Goal: Information Seeking & Learning: Check status

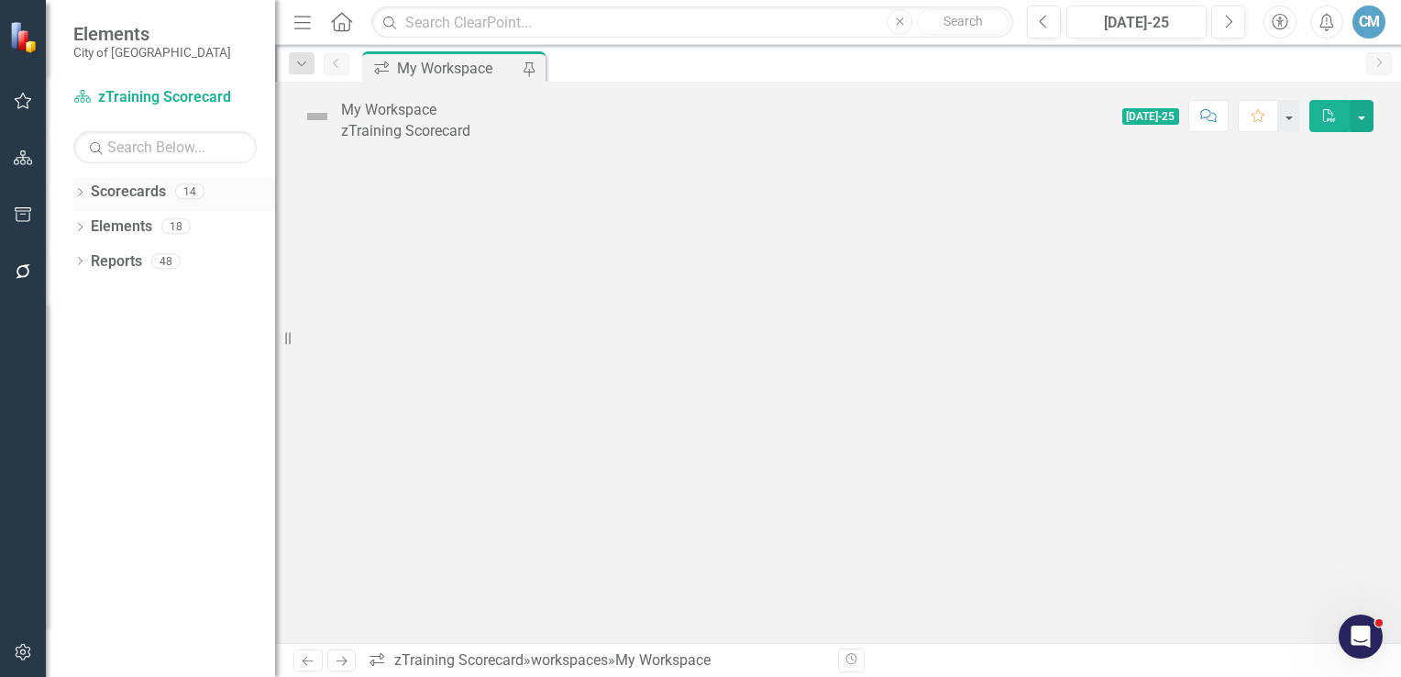
click at [78, 189] on icon "Dropdown" at bounding box center [79, 194] width 13 height 10
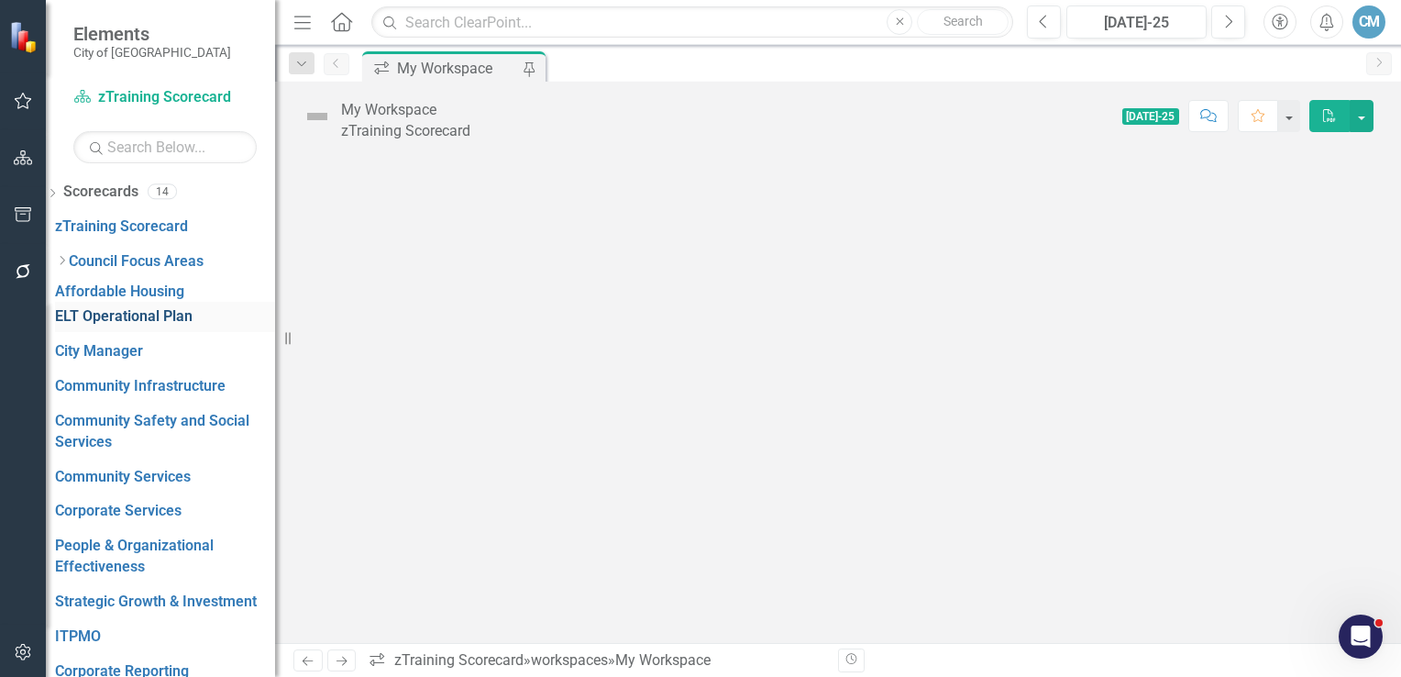
click at [150, 306] on link "ELT Operational Plan" at bounding box center [124, 316] width 138 height 21
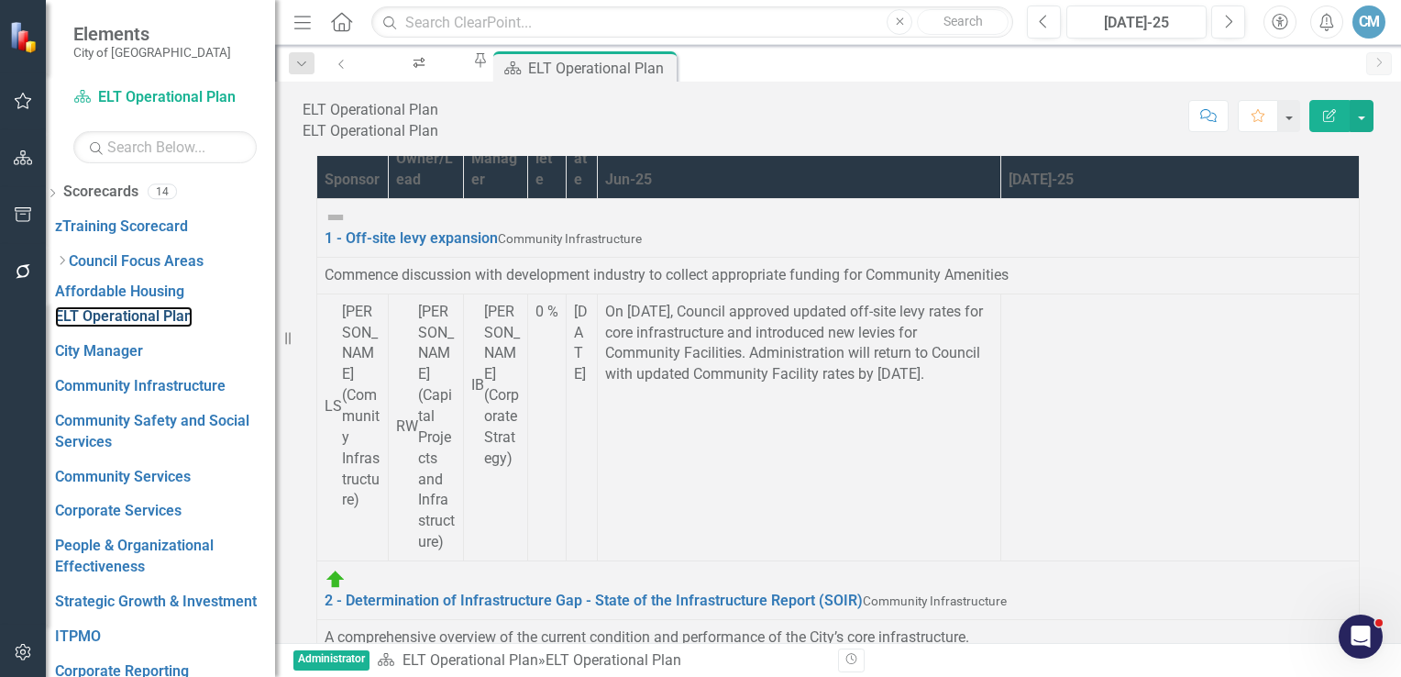
scroll to position [143, 0]
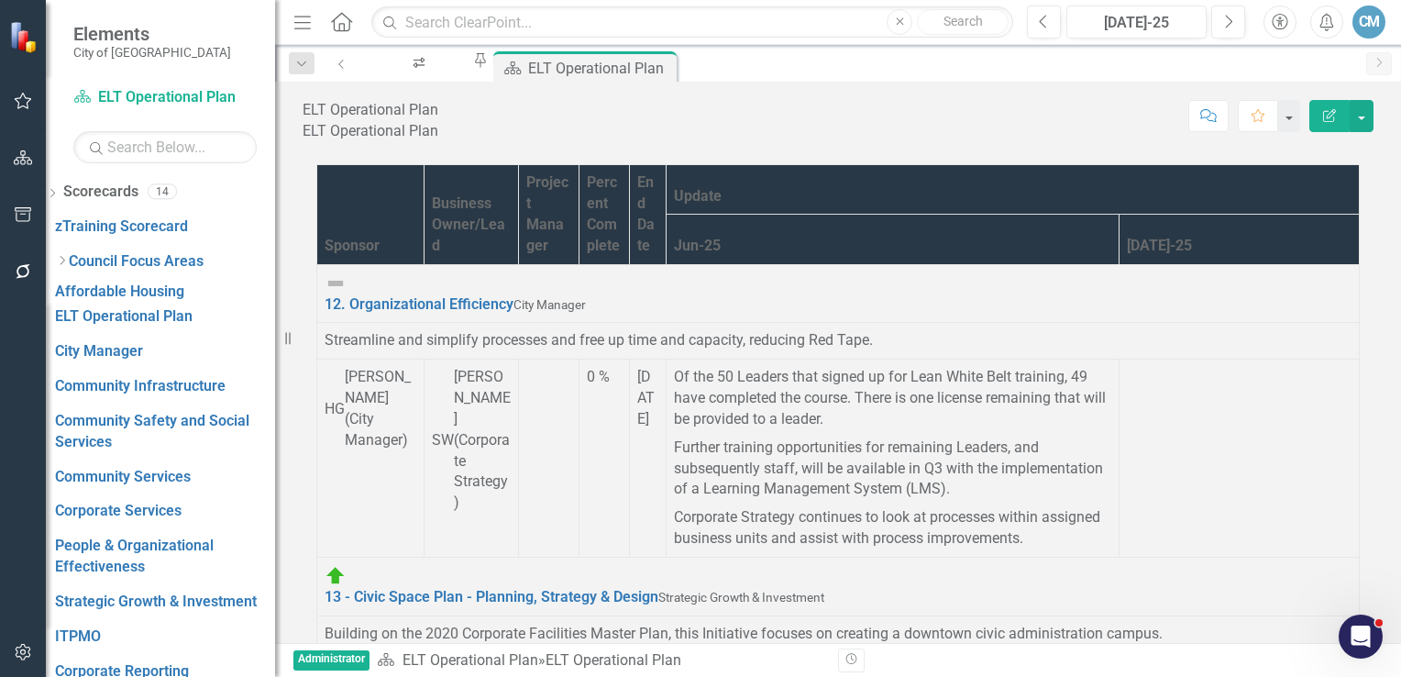
scroll to position [367, 0]
click at [434, 588] on link "13 - Civic Space Plan - Planning, Strategy & Design" at bounding box center [492, 596] width 334 height 17
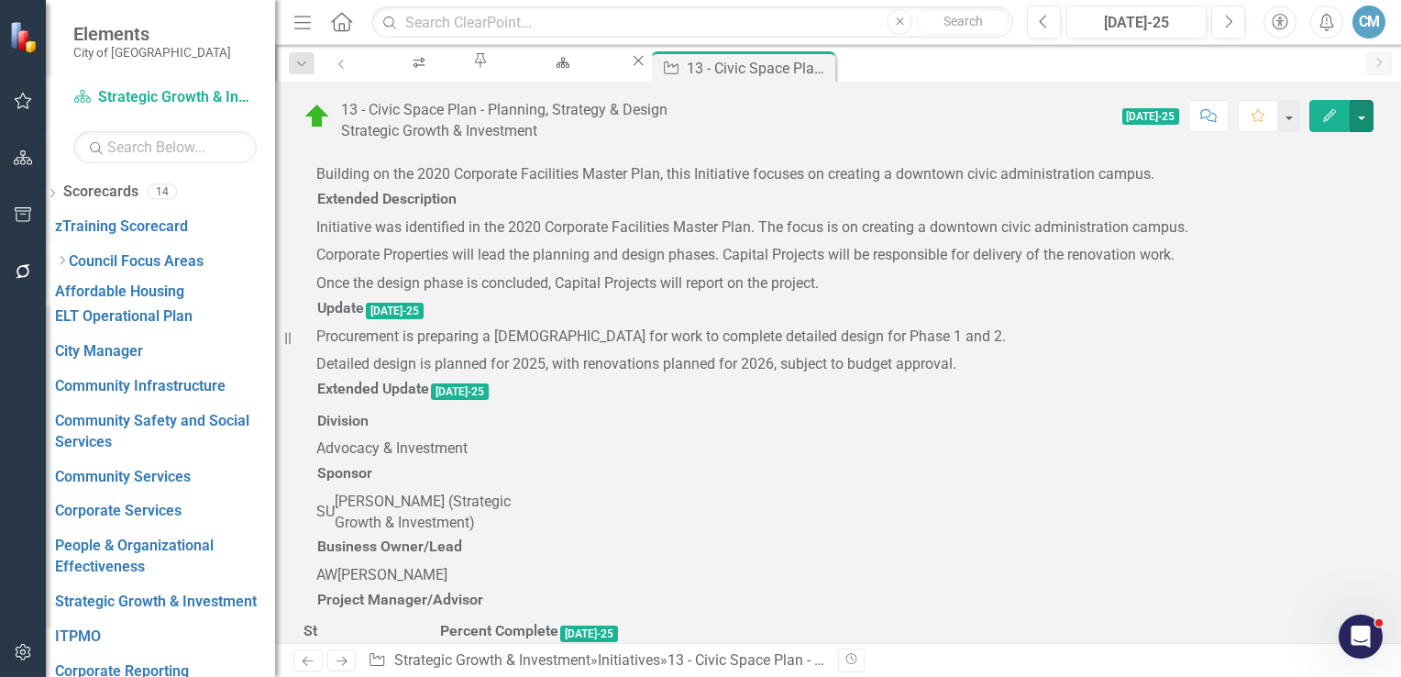
click at [1364, 120] on button "button" at bounding box center [1362, 116] width 24 height 32
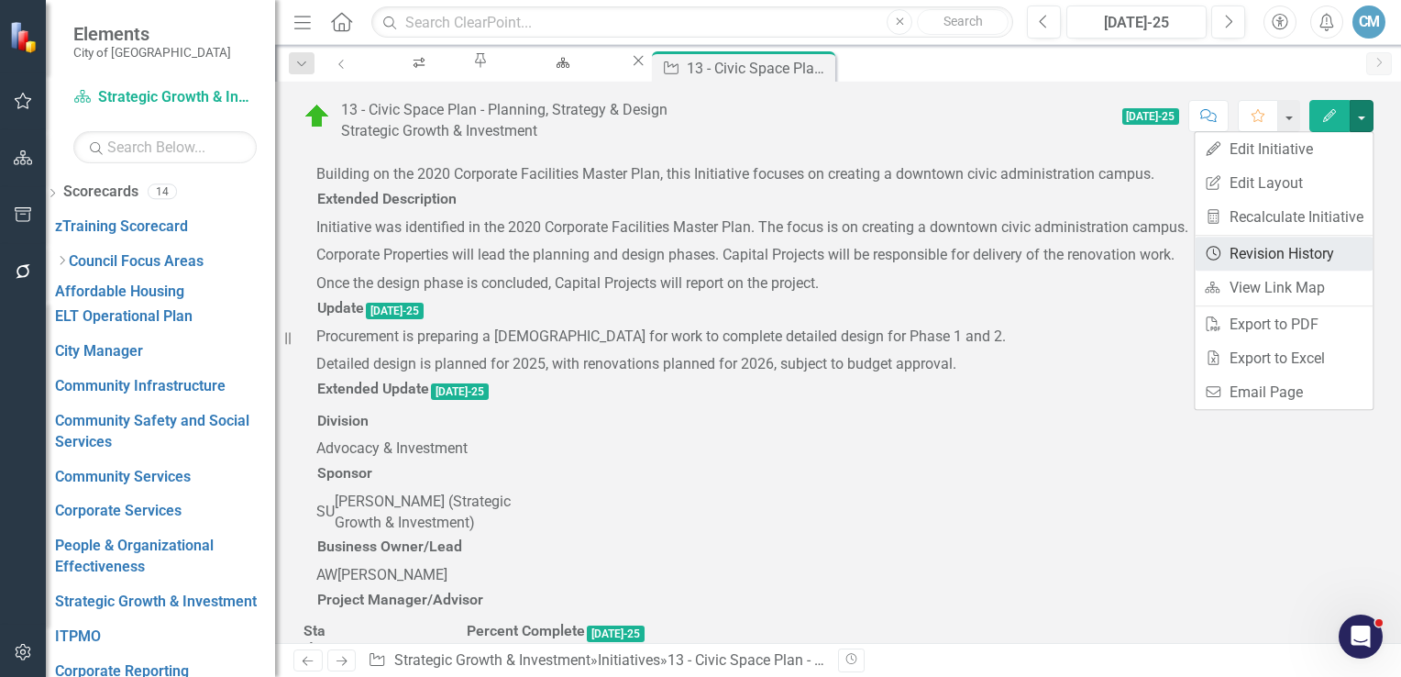
click at [1266, 258] on link "Revision History Revision History" at bounding box center [1284, 254] width 178 height 34
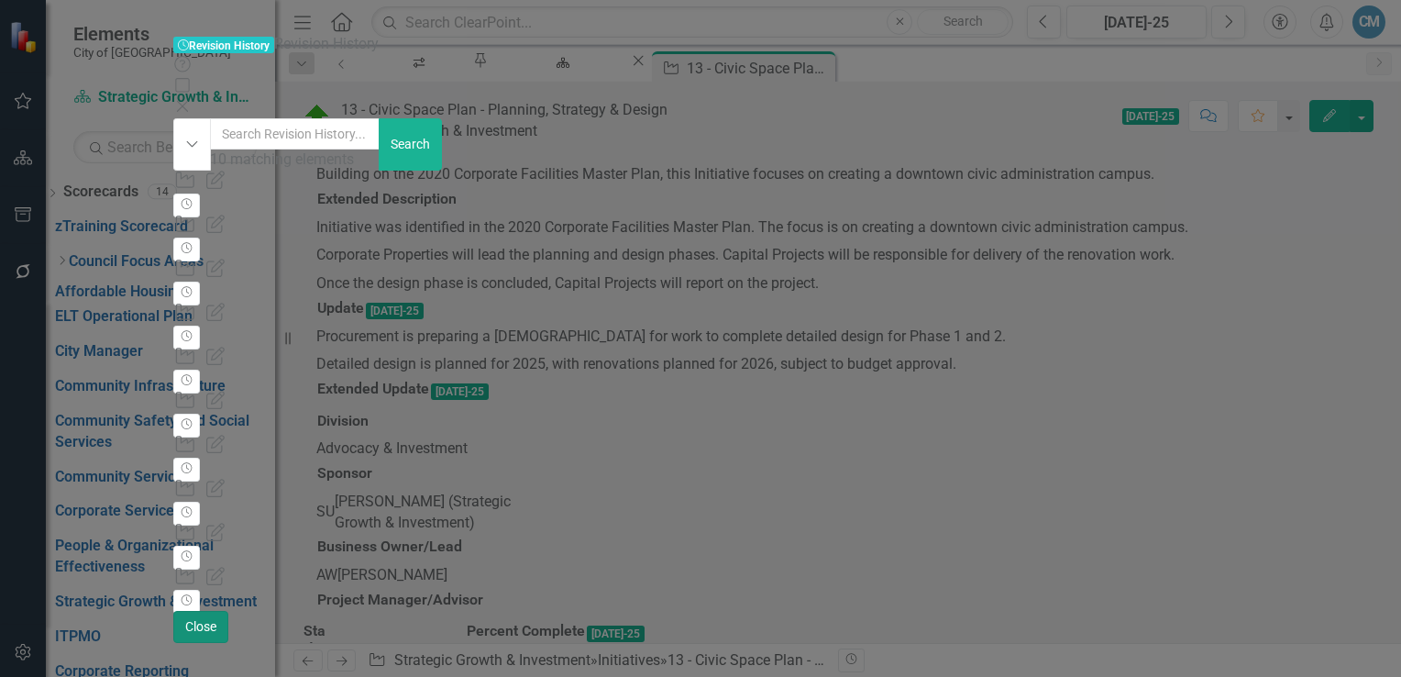
click at [228, 643] on button "Close" at bounding box center [200, 627] width 55 height 32
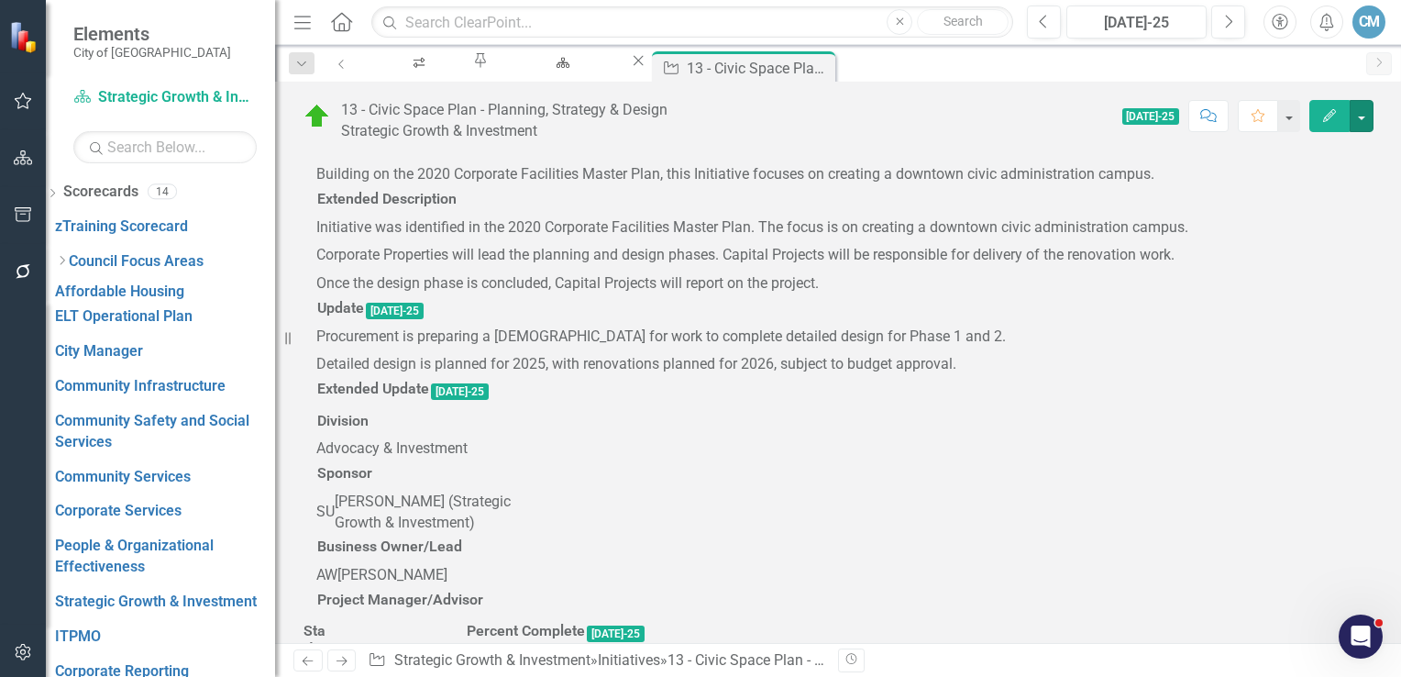
scroll to position [92, 0]
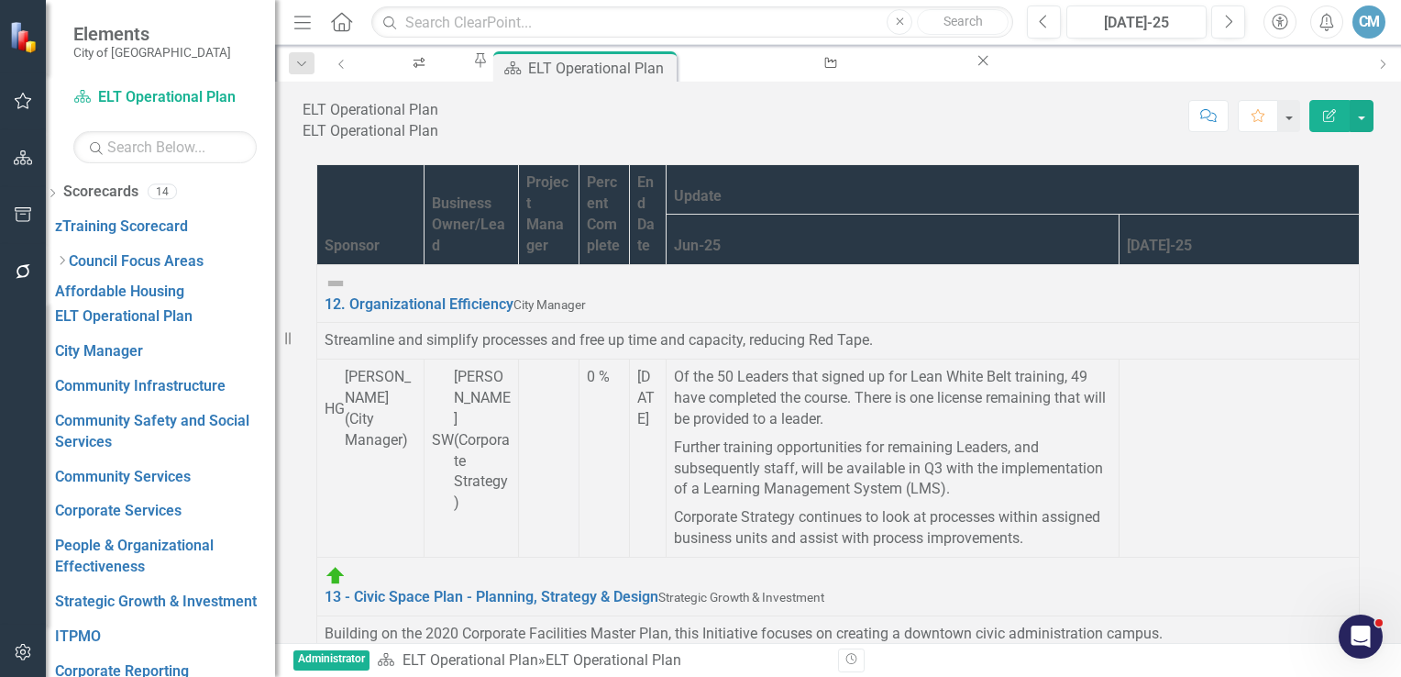
scroll to position [1276, 0]
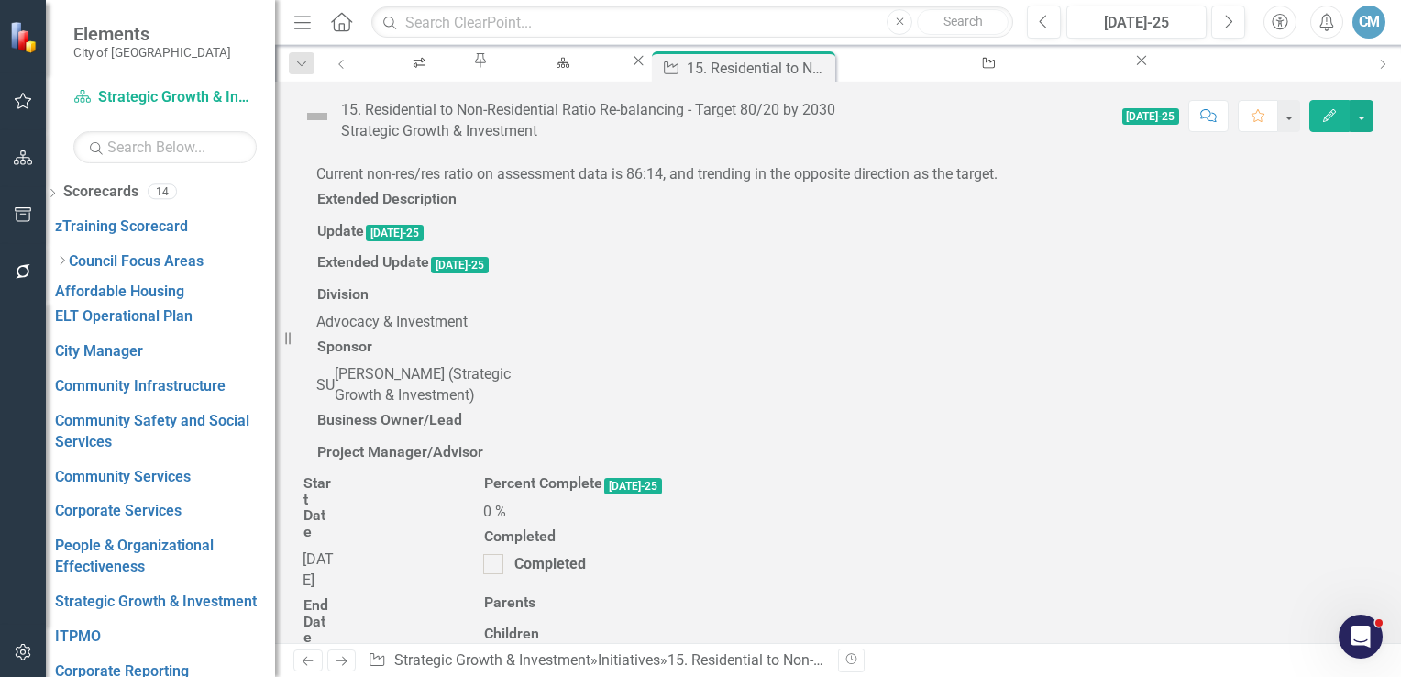
click at [1376, 114] on div "15. Residential to Non-Residential Ratio Re-balancing - Target 80/20 by 2030 St…" at bounding box center [838, 112] width 1126 height 61
click at [1364, 120] on button "button" at bounding box center [1362, 116] width 24 height 32
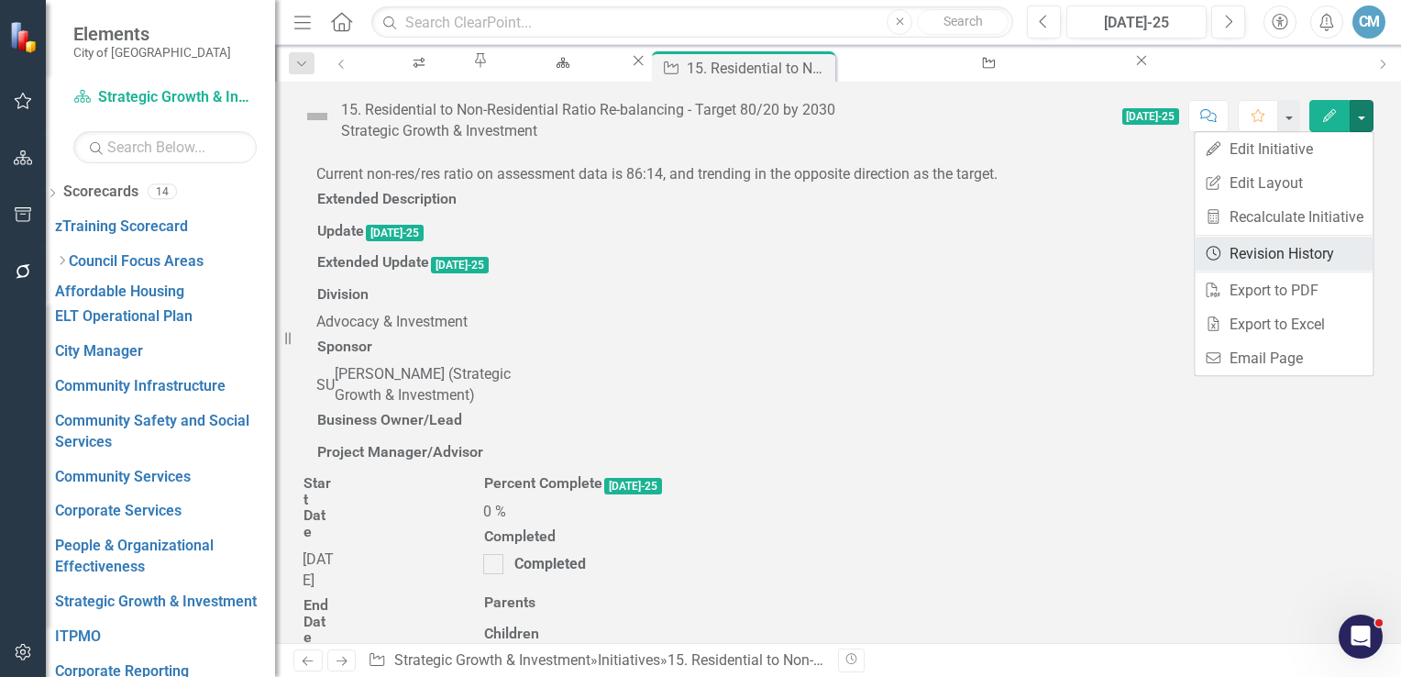
click at [1256, 255] on link "Revision History Revision History" at bounding box center [1284, 254] width 178 height 34
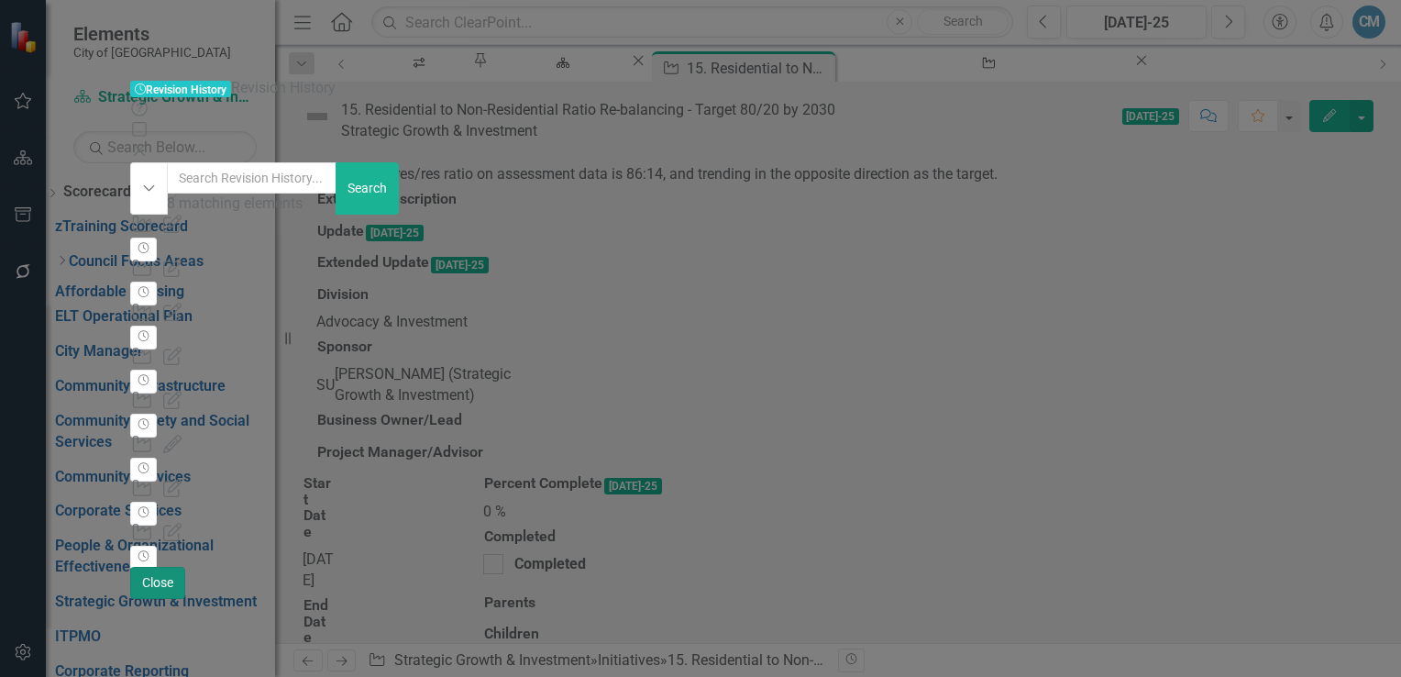
click at [185, 599] on button "Close" at bounding box center [157, 583] width 55 height 32
